Goal: Information Seeking & Learning: Learn about a topic

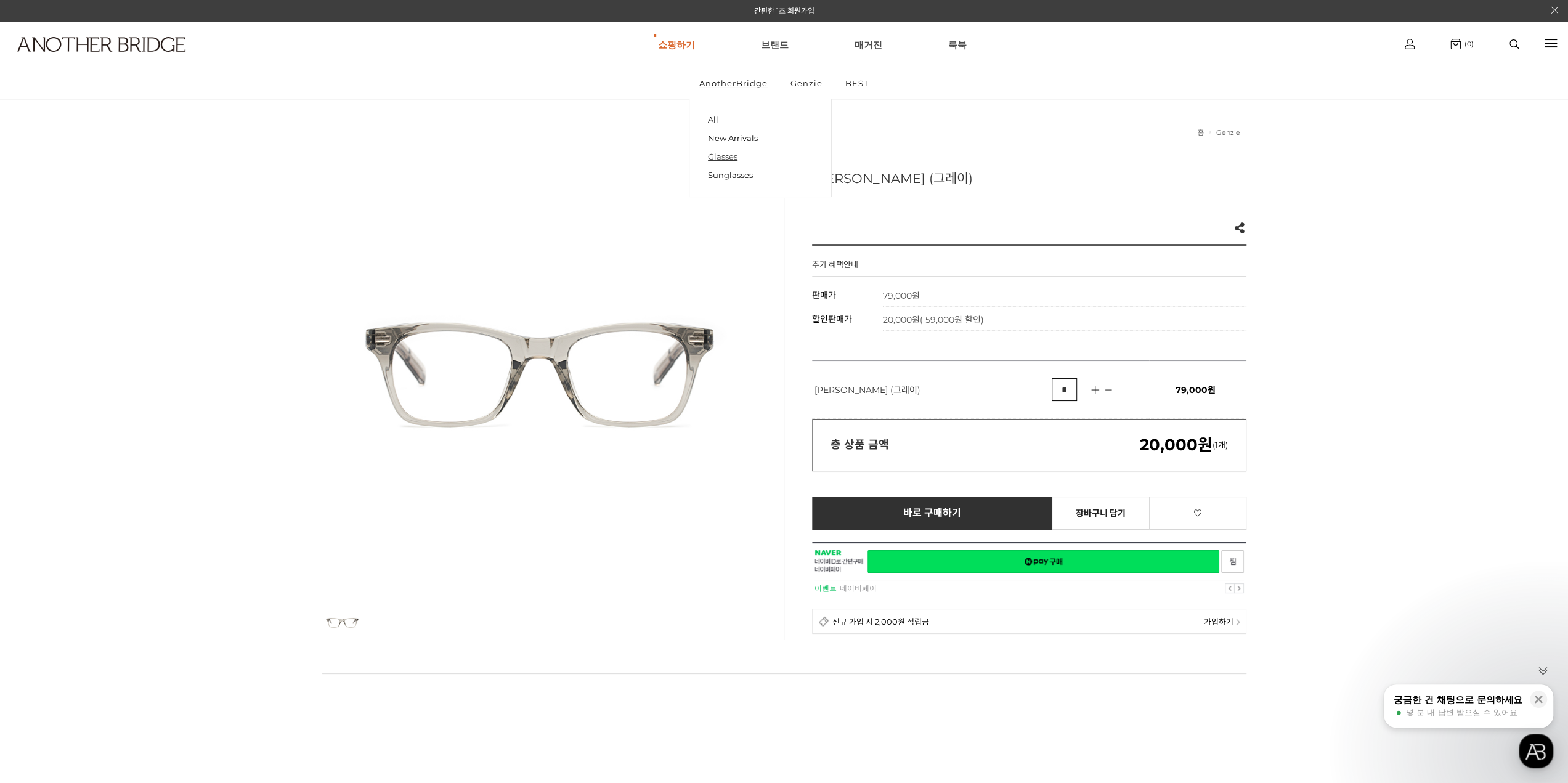
click at [740, 155] on link "Glasses" at bounding box center [761, 157] width 105 height 19
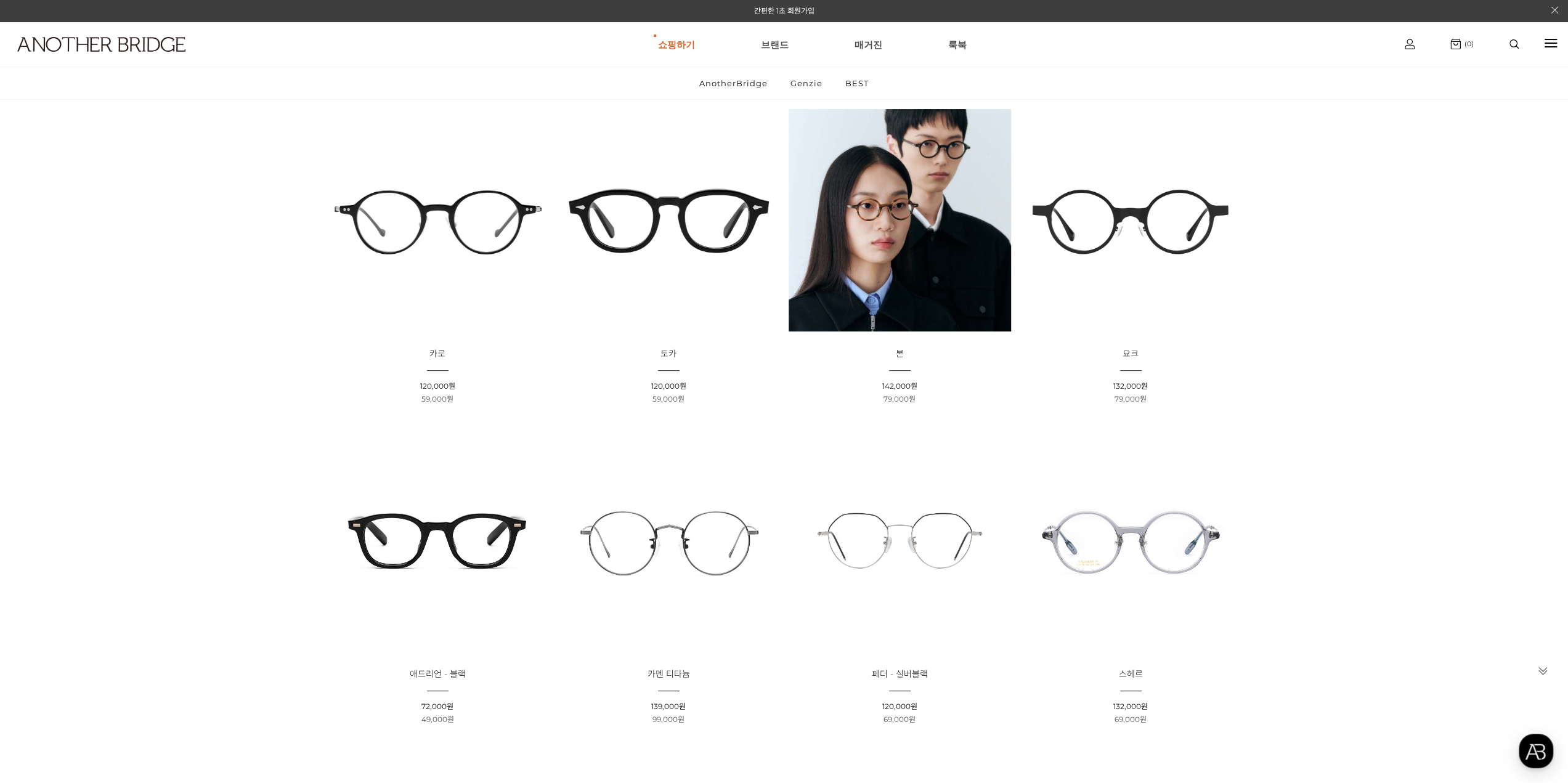
scroll to position [185, 0]
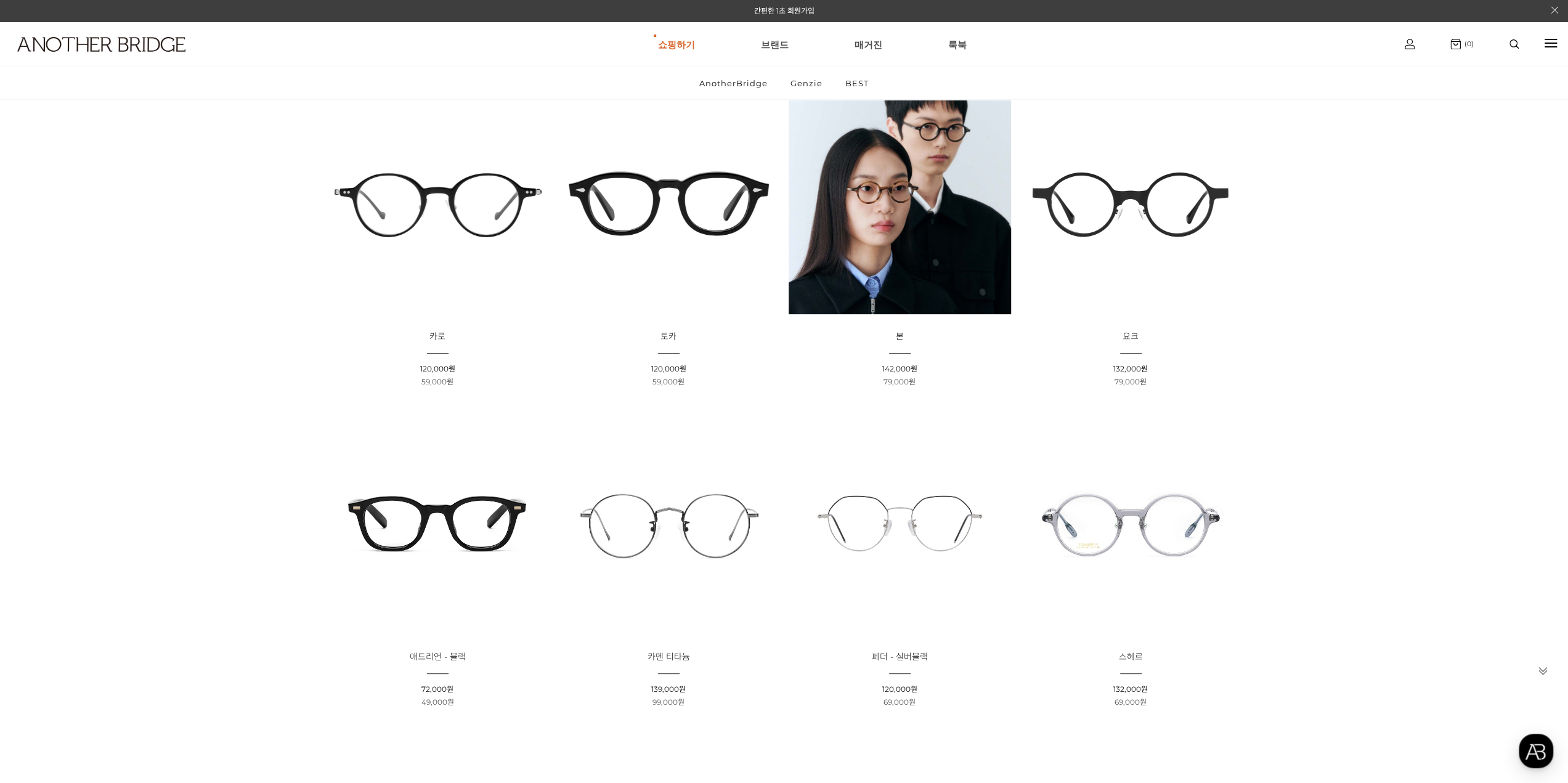
click at [1123, 225] on img at bounding box center [1131, 202] width 223 height 223
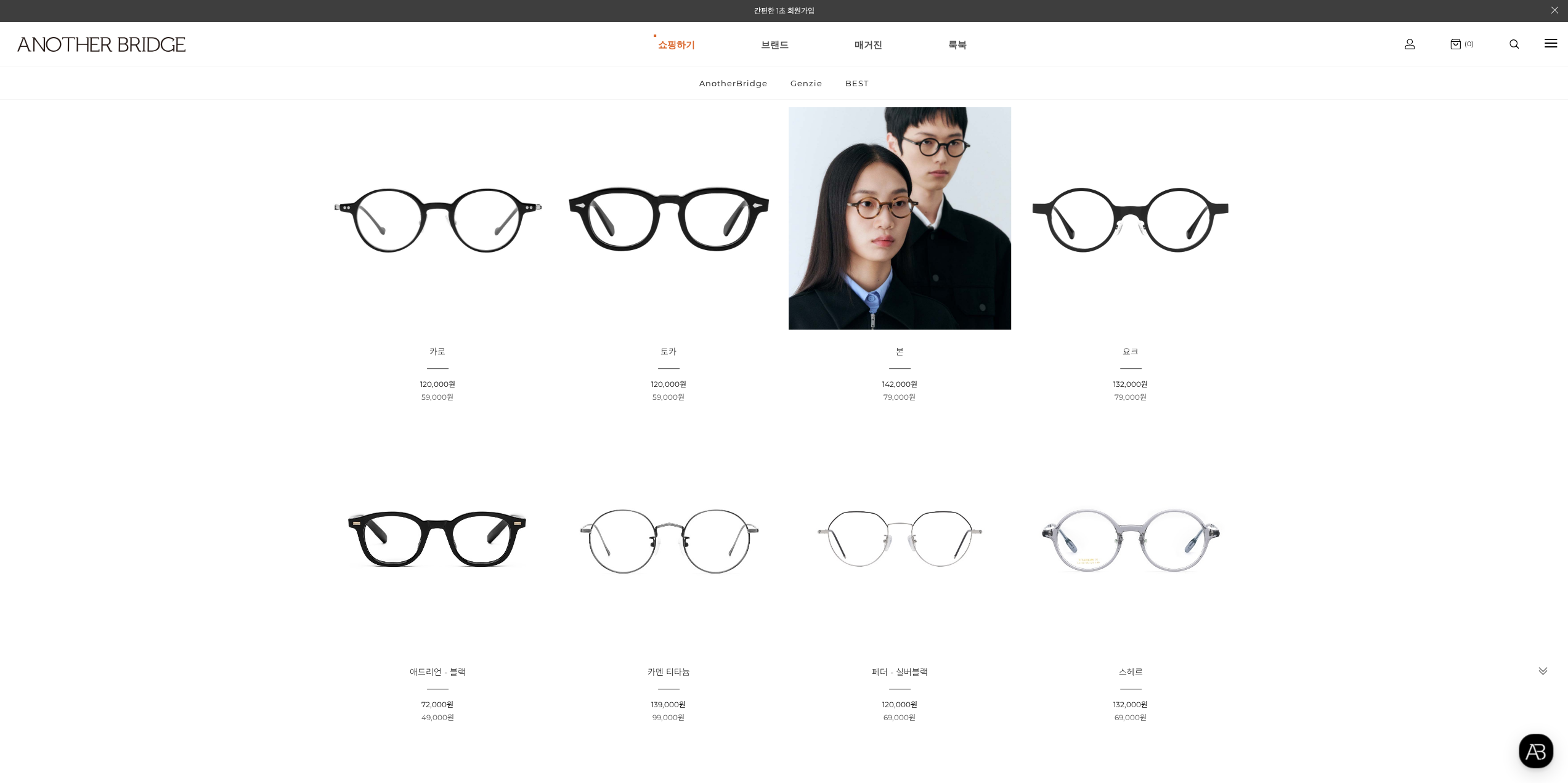
click at [429, 207] on img at bounding box center [437, 218] width 223 height 223
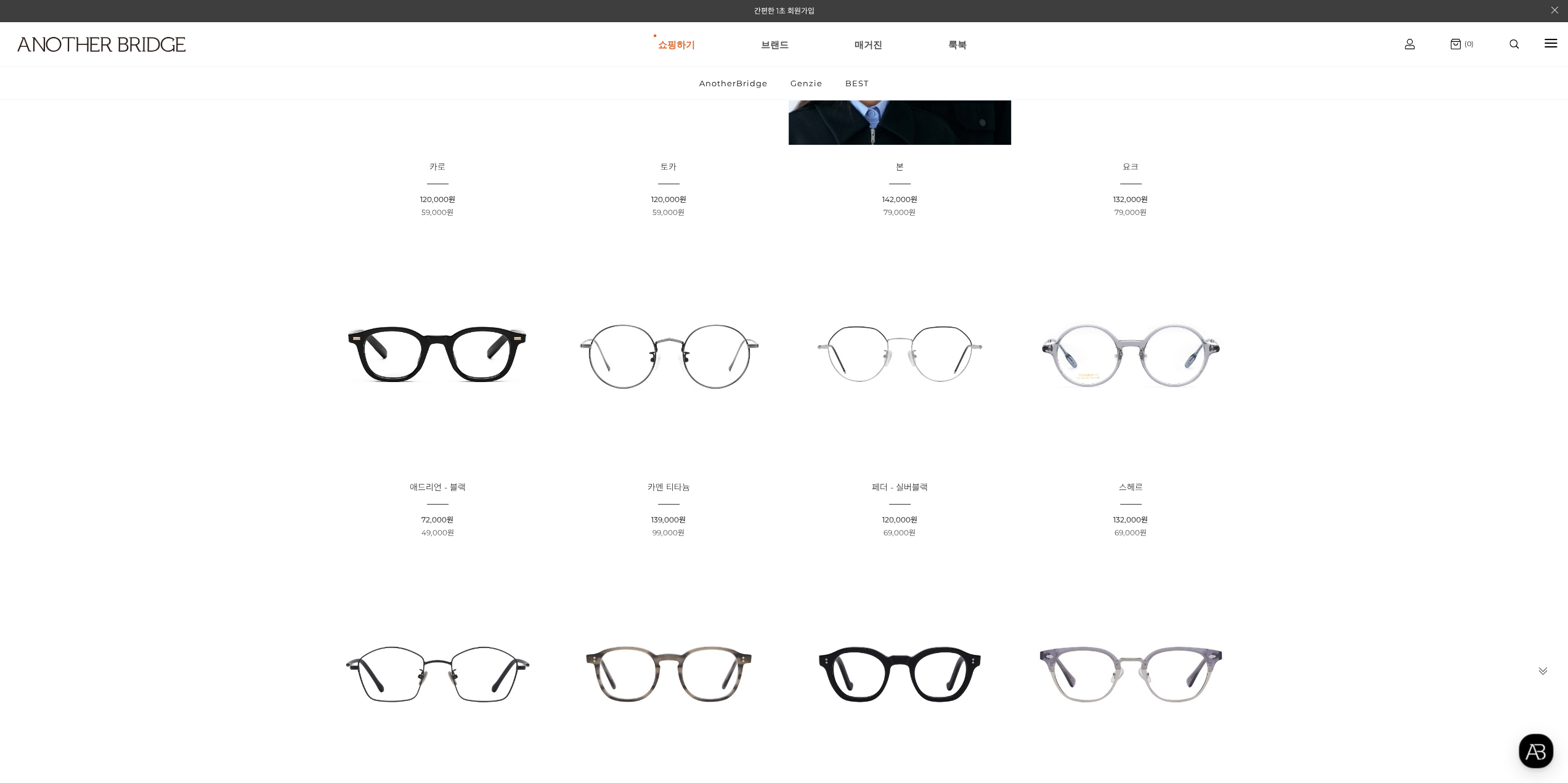
click at [880, 352] on img at bounding box center [900, 354] width 223 height 223
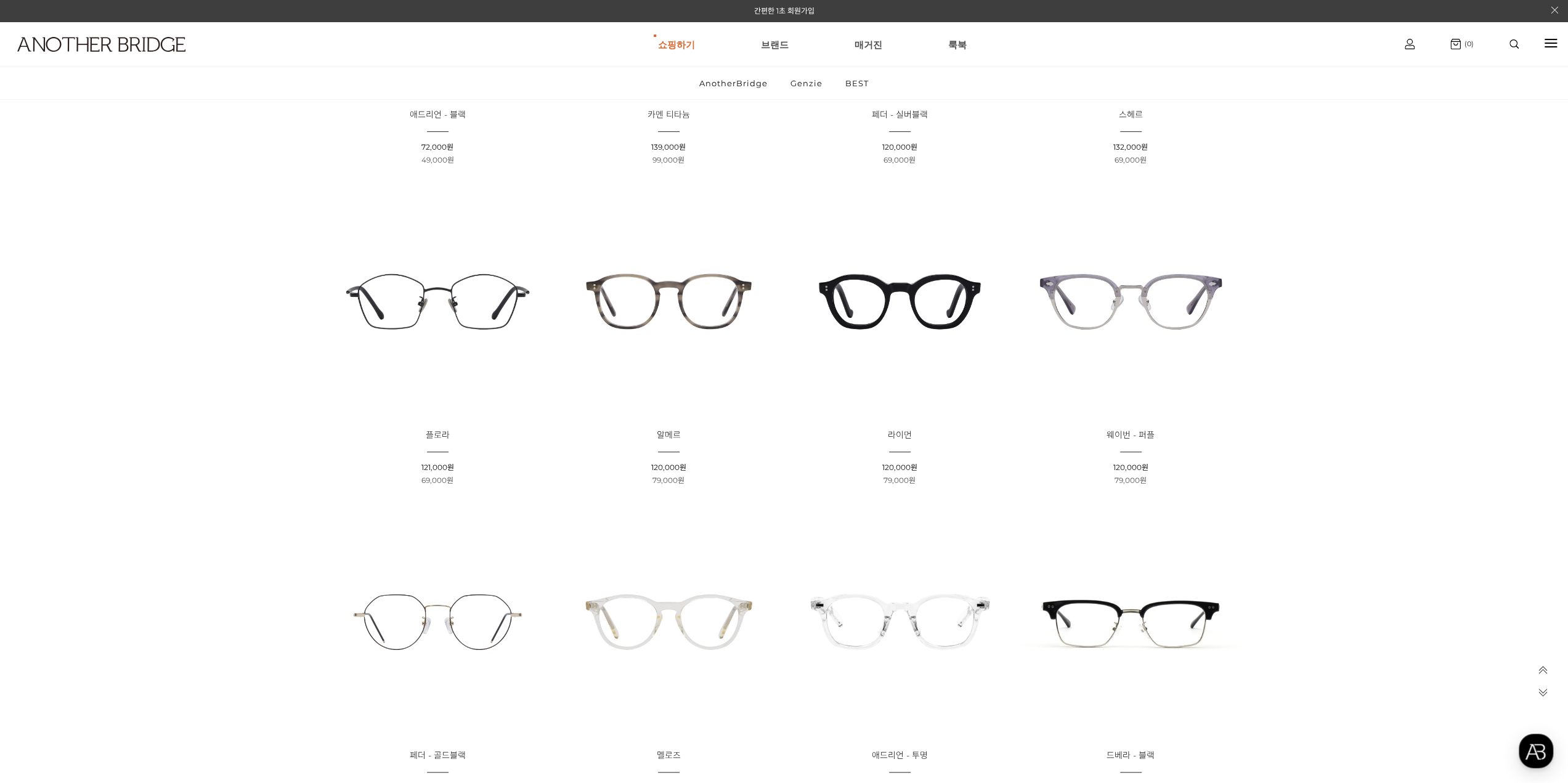
scroll to position [725, 0]
click at [806, 77] on link "Genzie" at bounding box center [806, 83] width 53 height 32
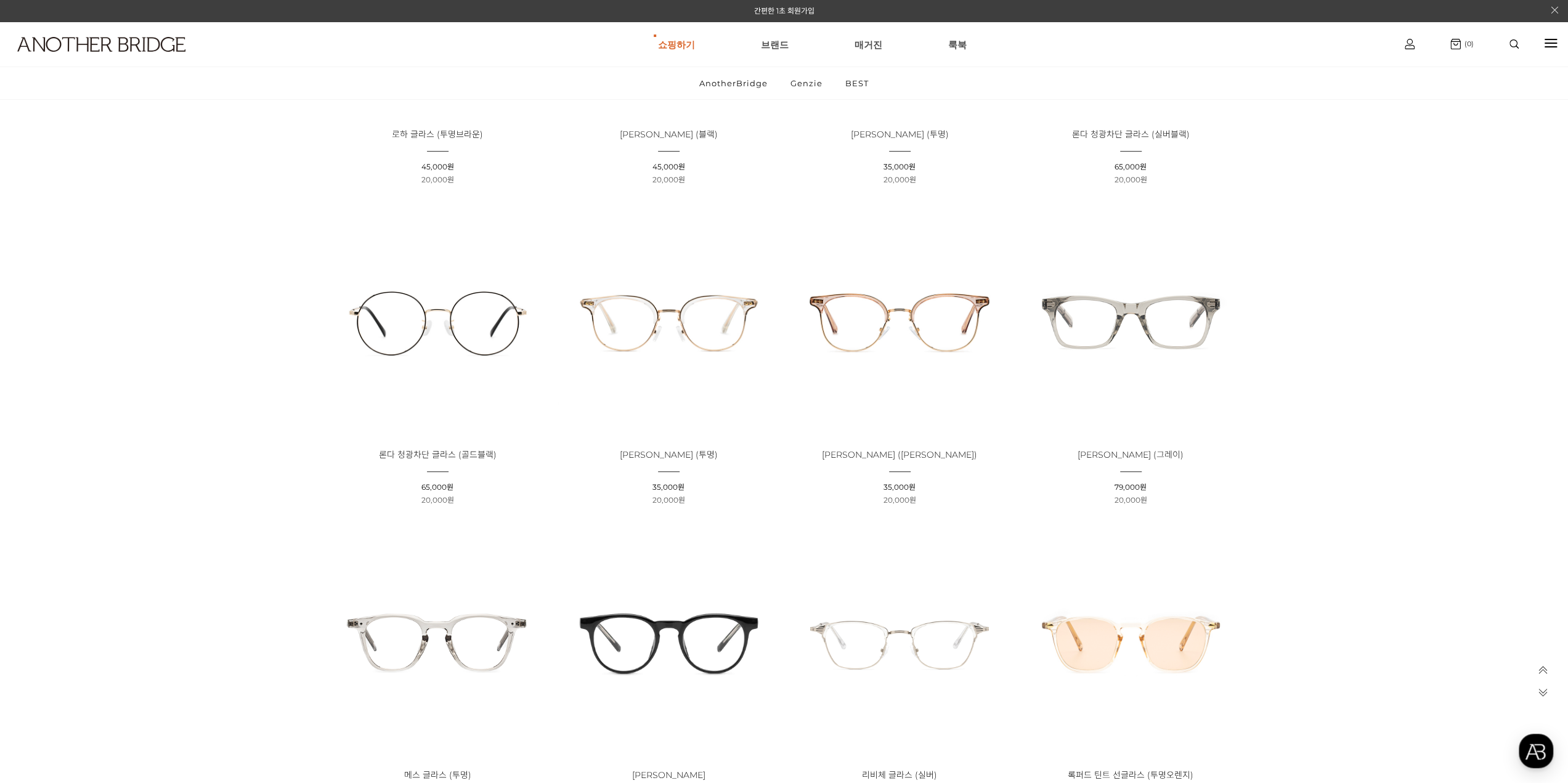
scroll to position [740, 0]
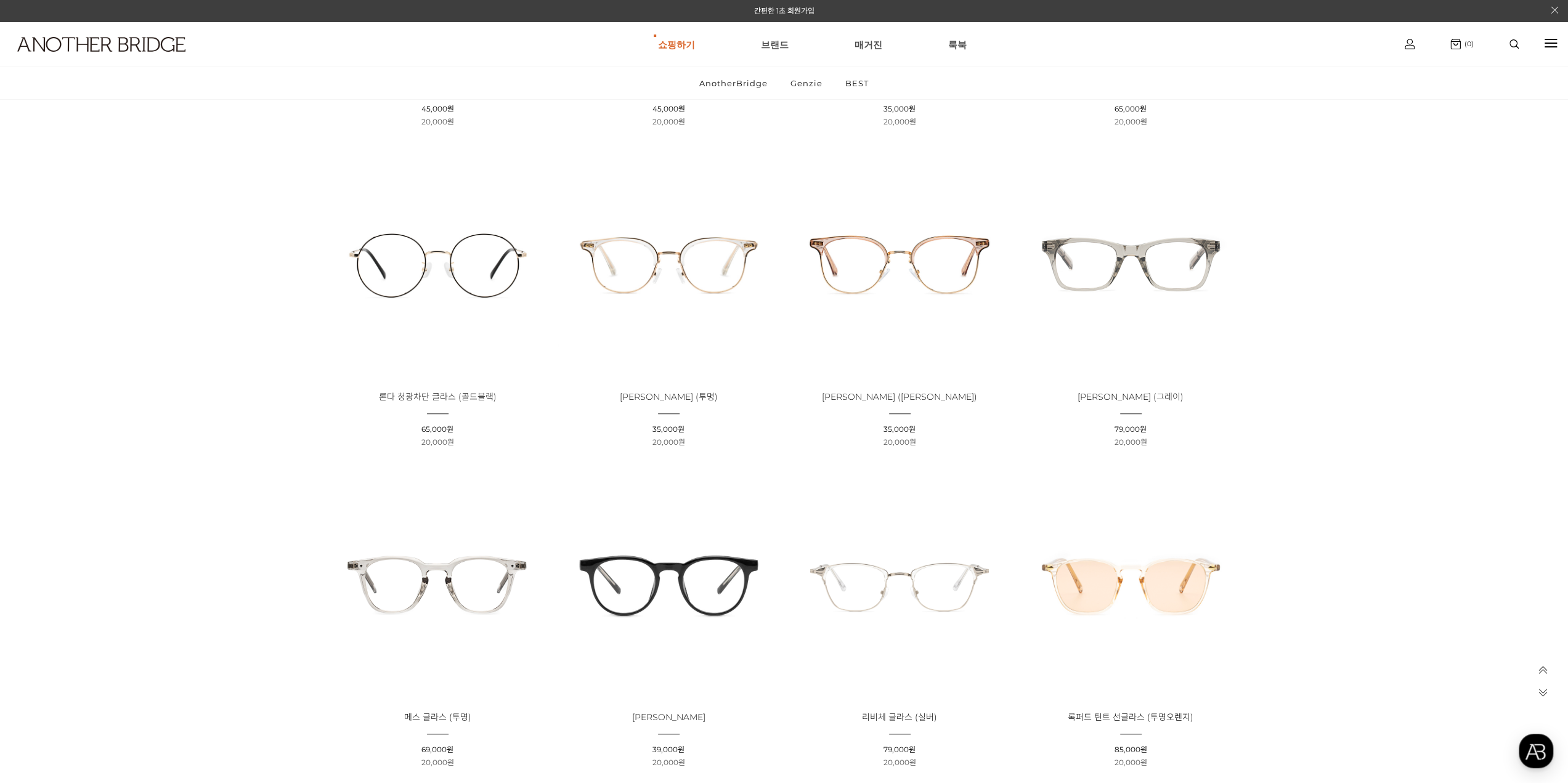
click at [674, 228] on img at bounding box center [668, 263] width 223 height 223
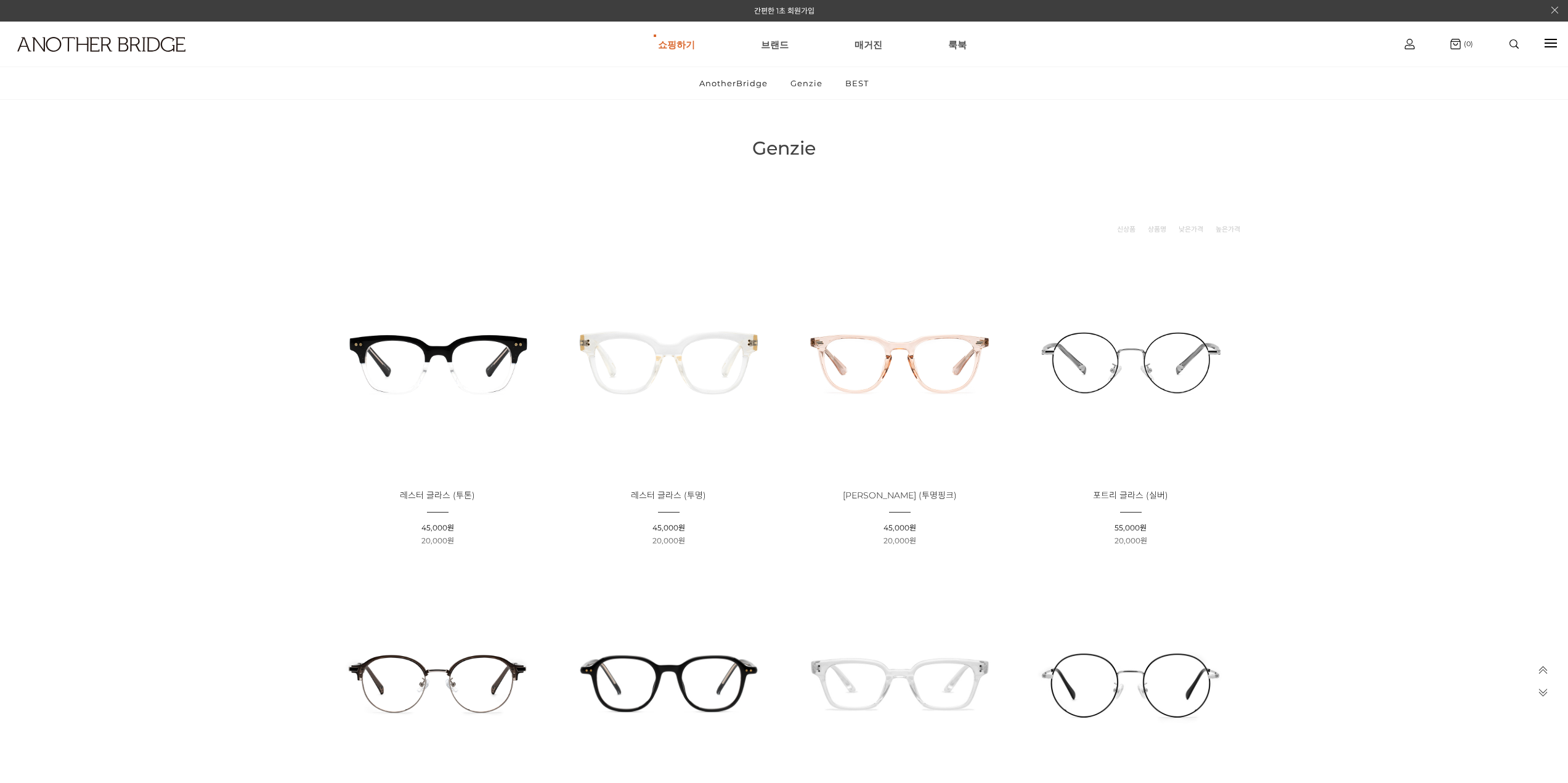
drag, startPoint x: 0, startPoint y: 0, endPoint x: 907, endPoint y: 360, distance: 975.8
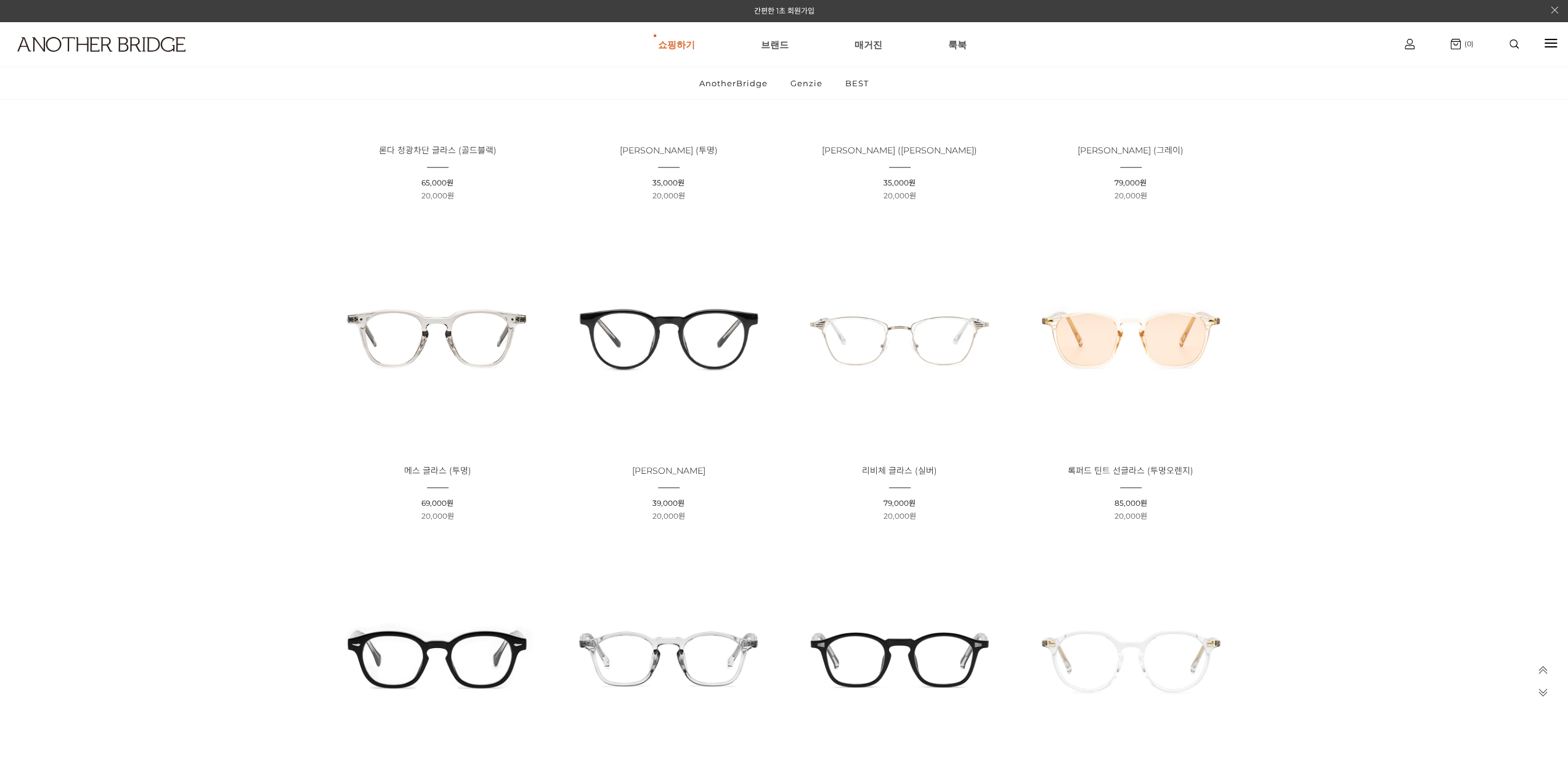
scroll to position [986, 0]
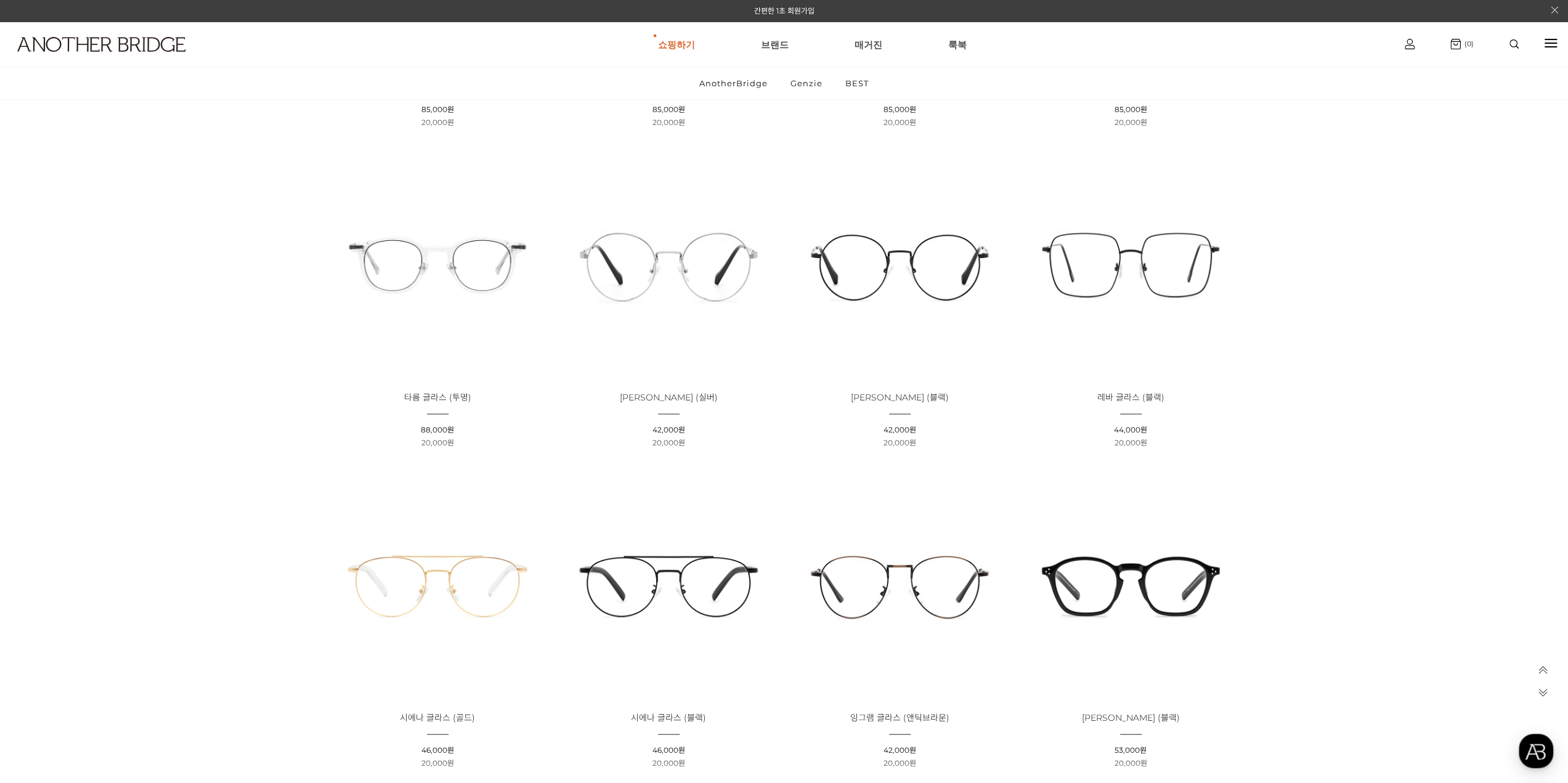
scroll to position [2712, 0]
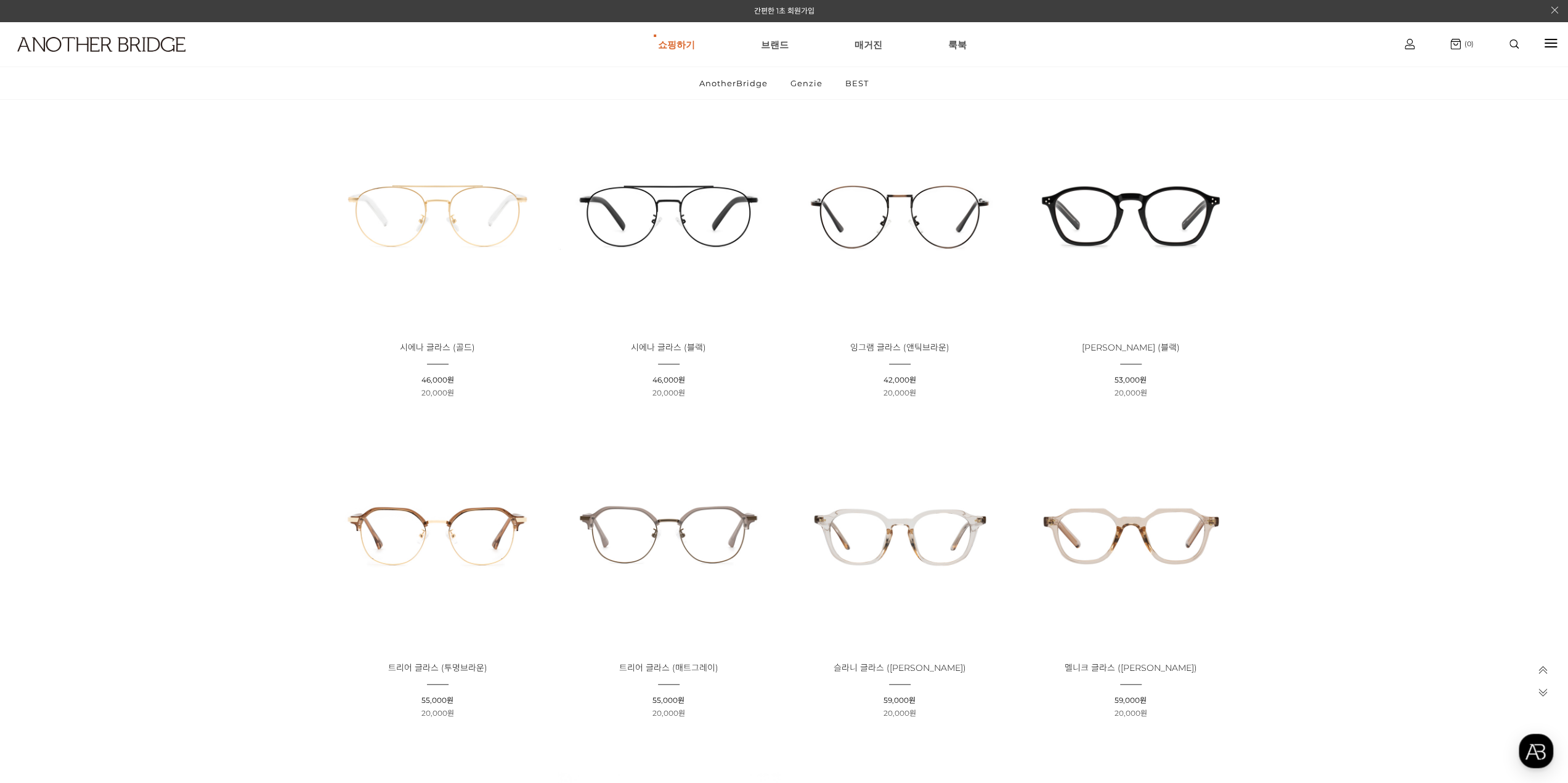
click at [410, 505] on img at bounding box center [437, 534] width 223 height 223
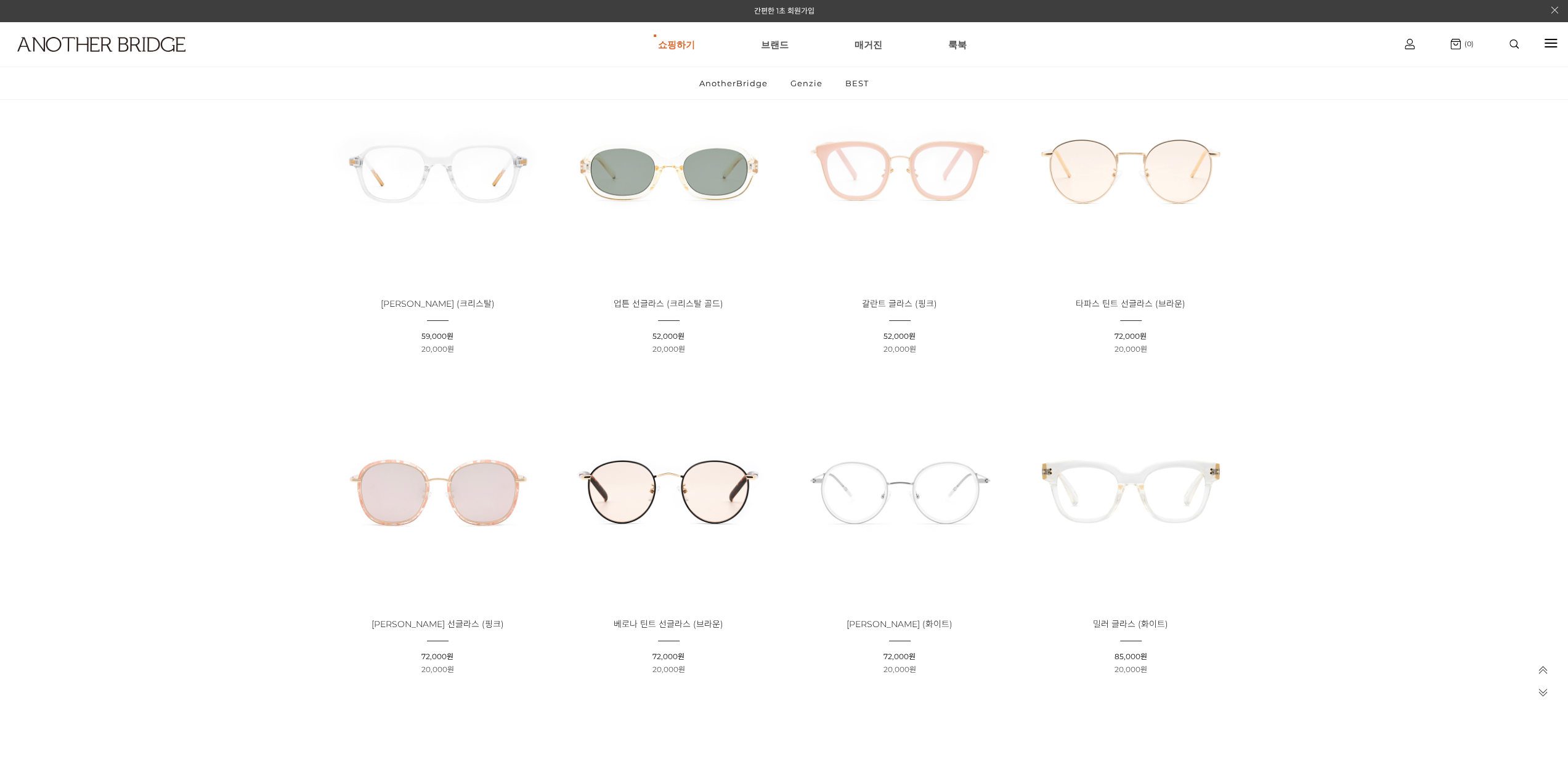
scroll to position [4067, 0]
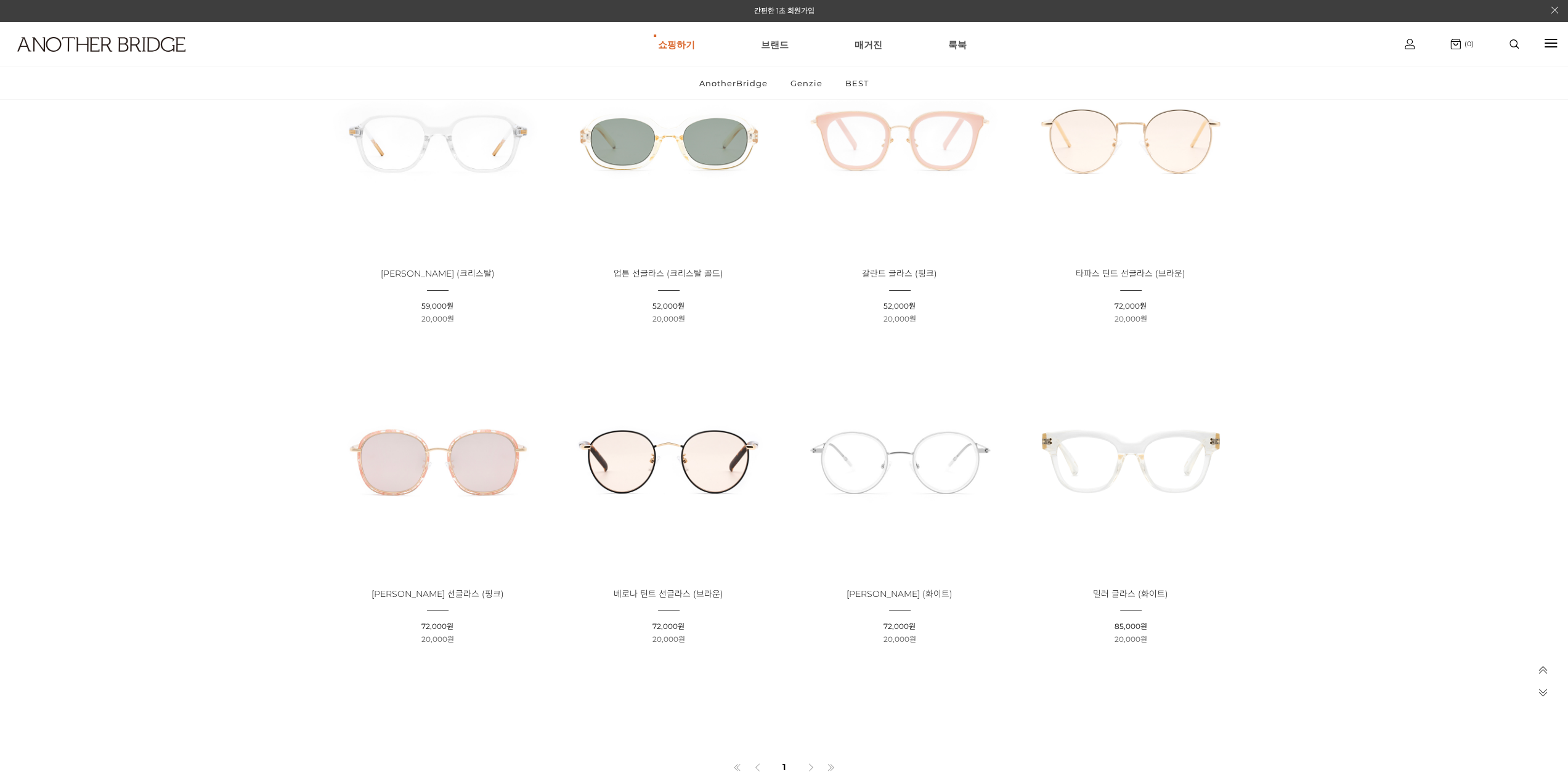
click at [883, 484] on img at bounding box center [900, 460] width 223 height 223
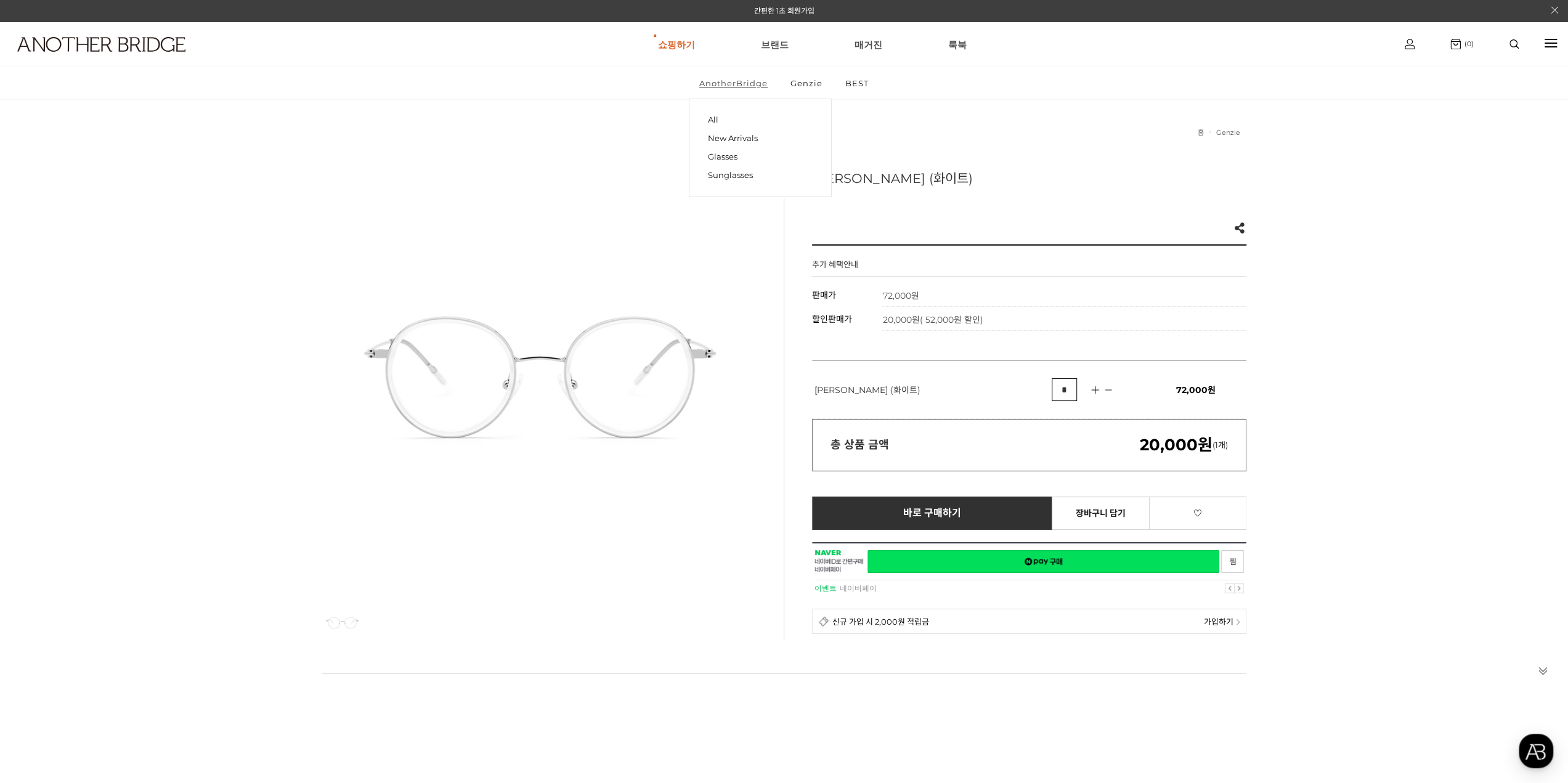
click at [758, 83] on link "AnotherBridge" at bounding box center [734, 83] width 90 height 32
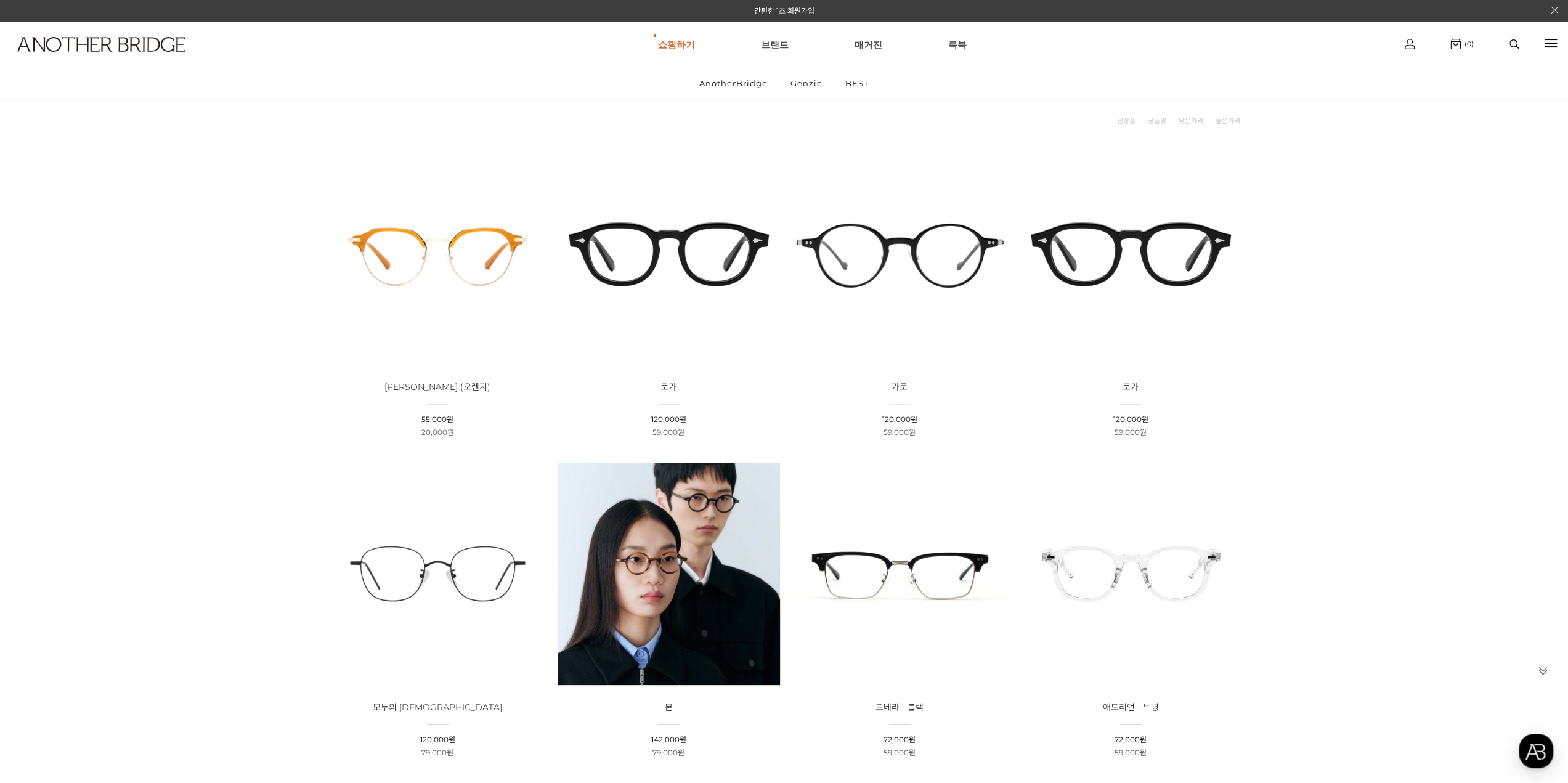
scroll to position [62, 0]
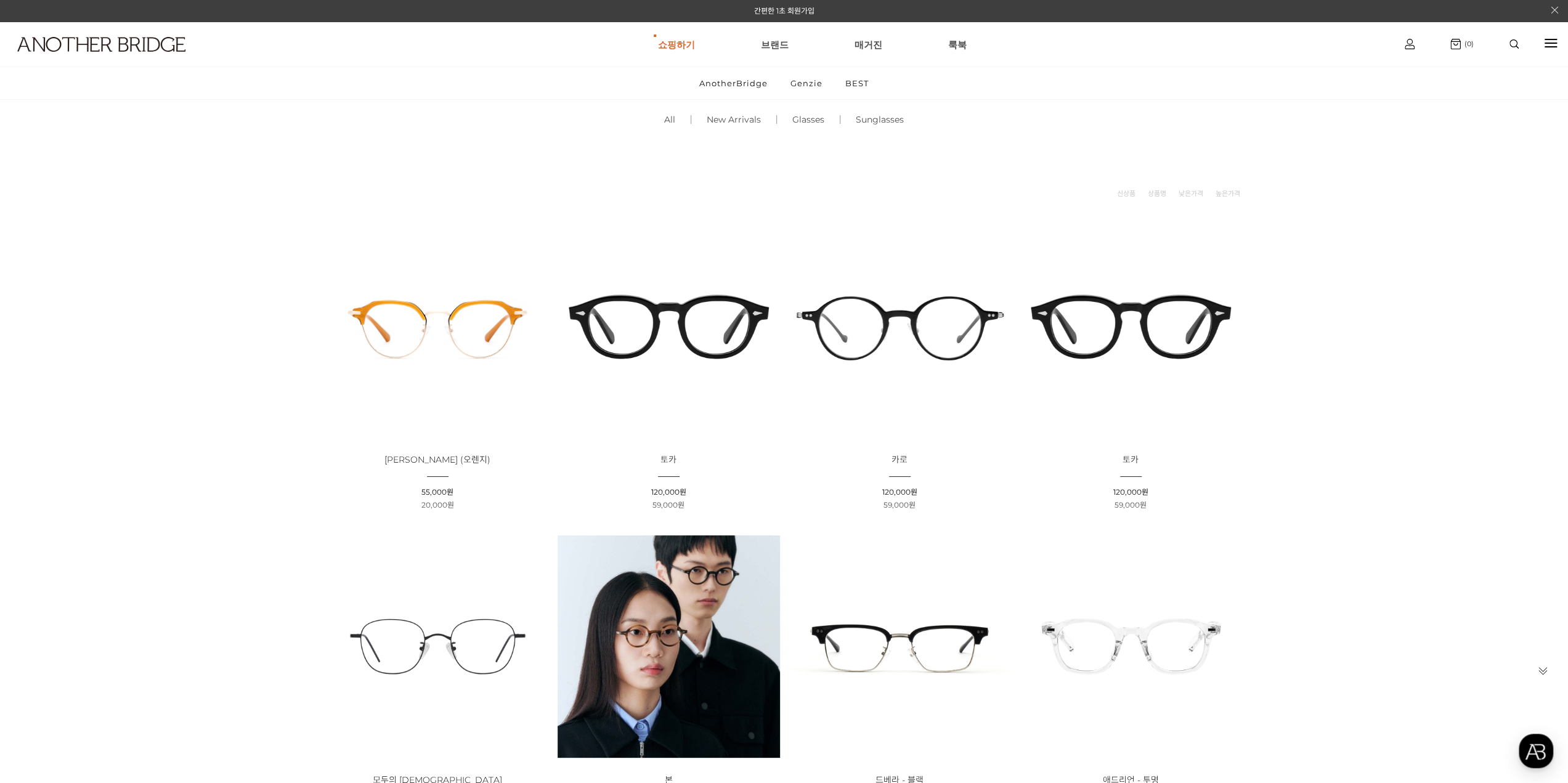
click at [926, 339] on img at bounding box center [900, 326] width 223 height 223
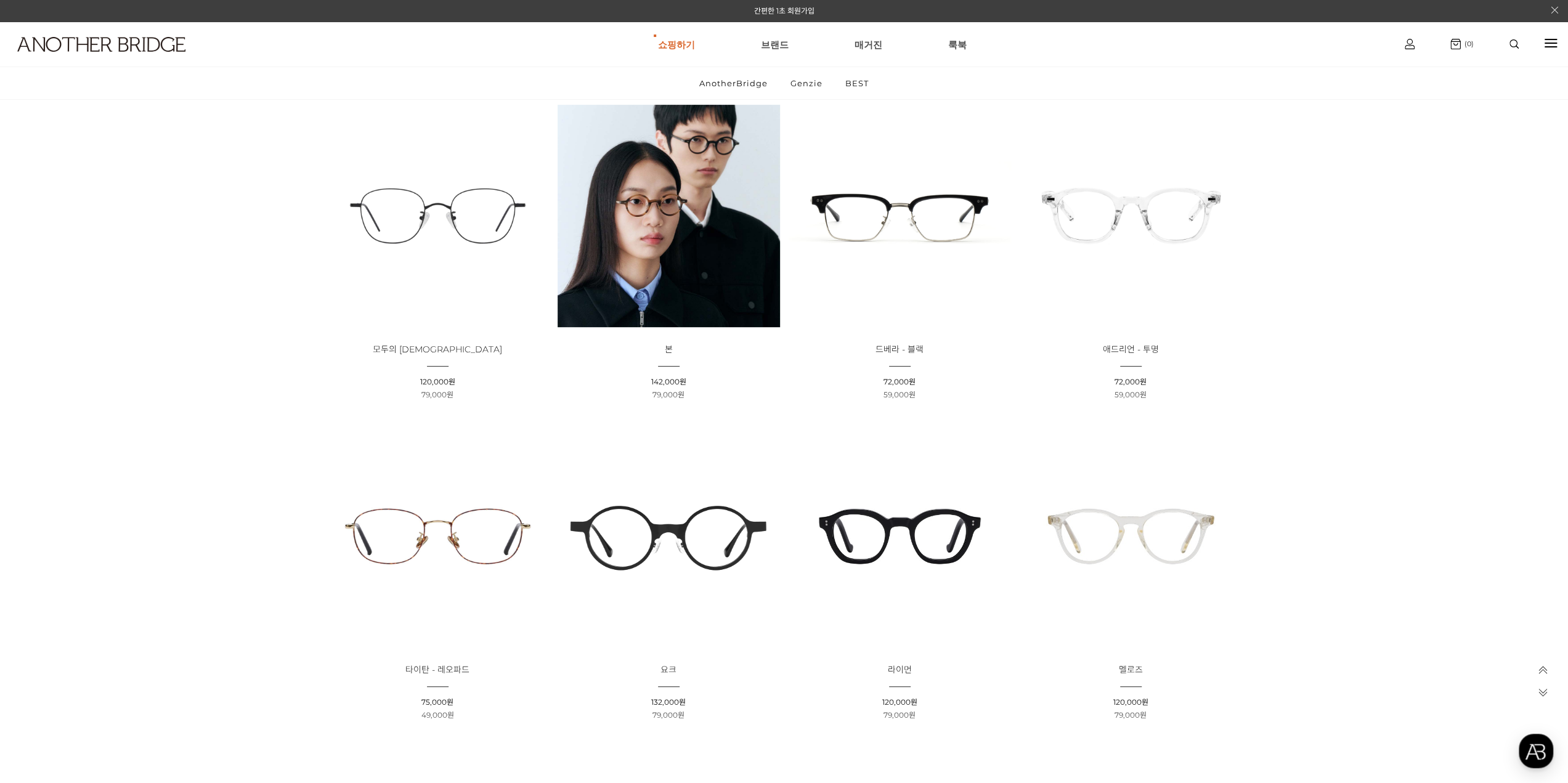
scroll to position [493, 0]
click at [698, 561] on img at bounding box center [668, 536] width 223 height 223
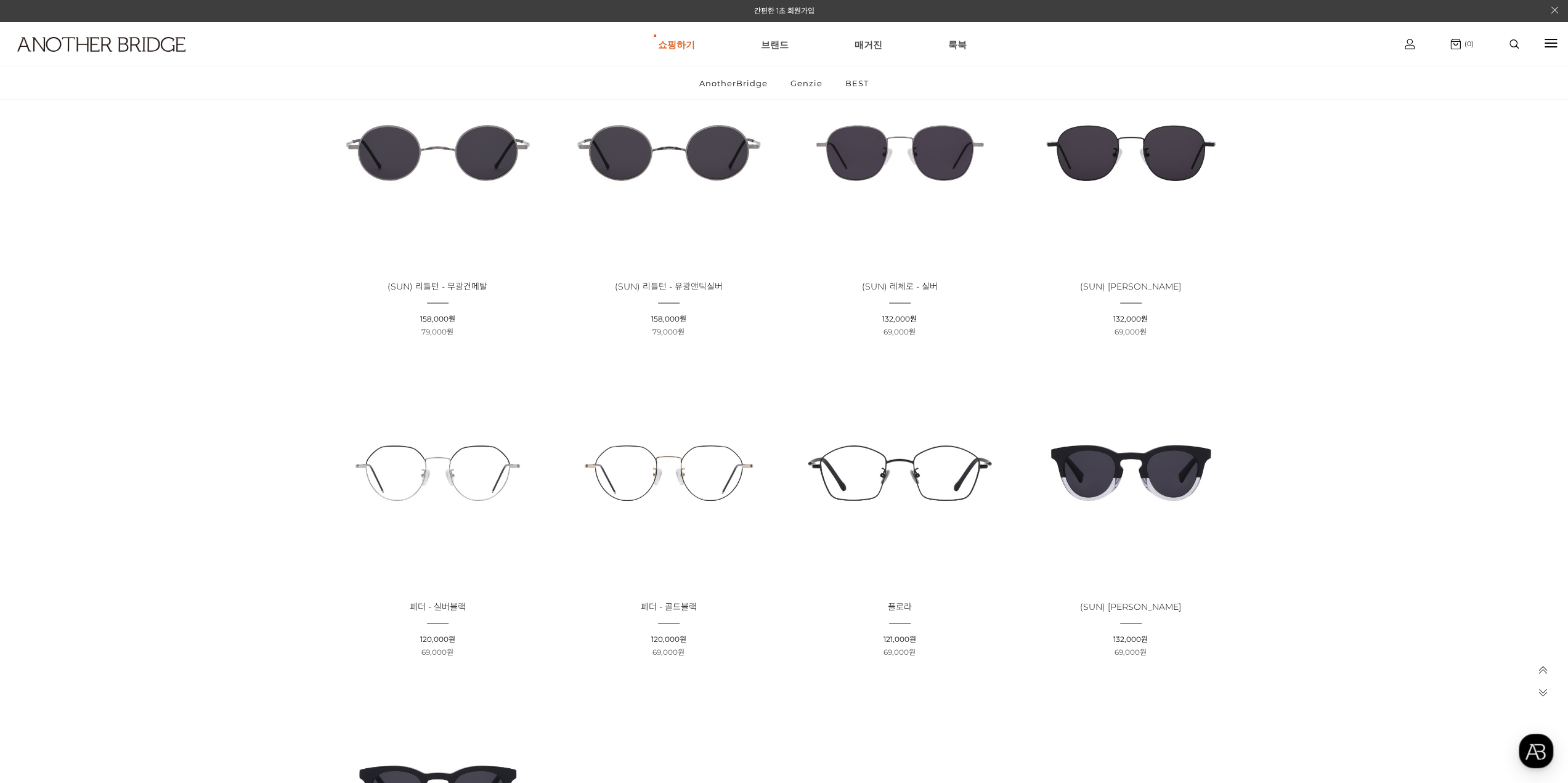
scroll to position [2157, 0]
click at [441, 466] on img at bounding box center [437, 474] width 223 height 223
